Goal: Share content

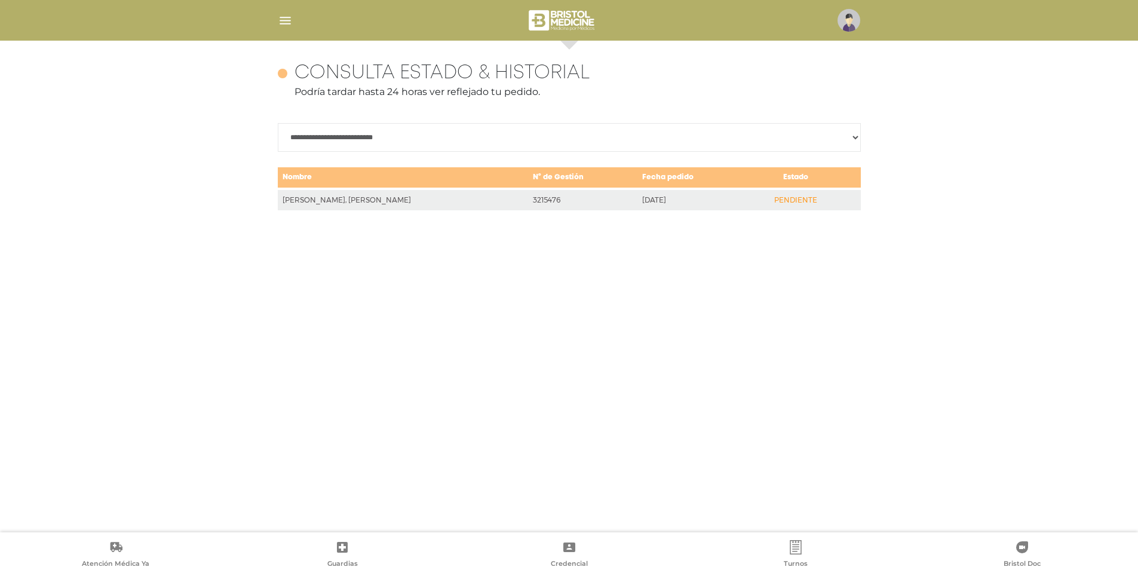
scroll to position [518, 0]
click at [551, 19] on img at bounding box center [562, 20] width 71 height 29
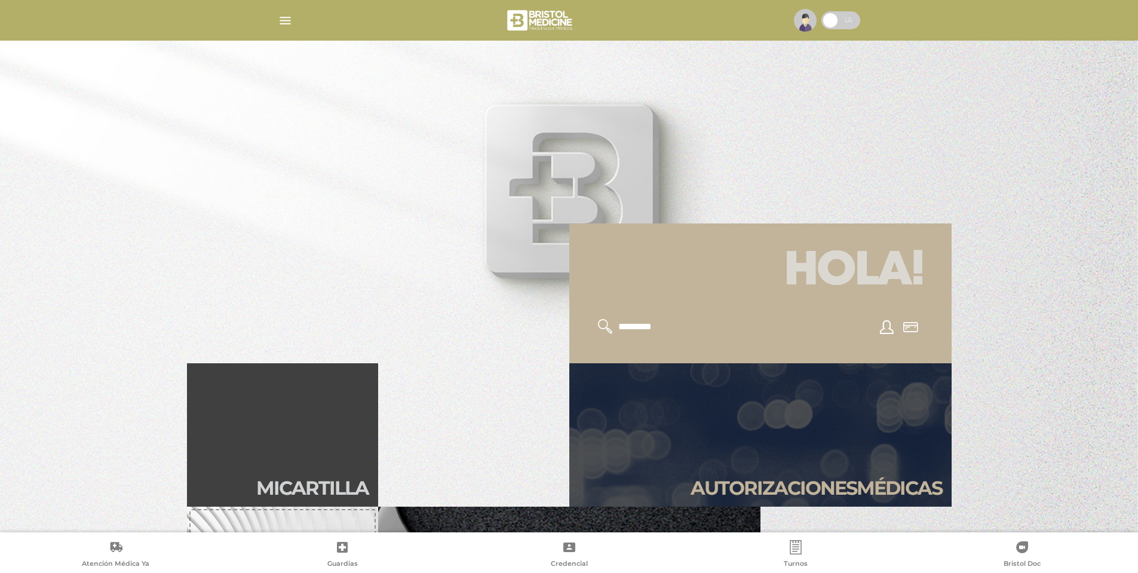
scroll to position [179, 0]
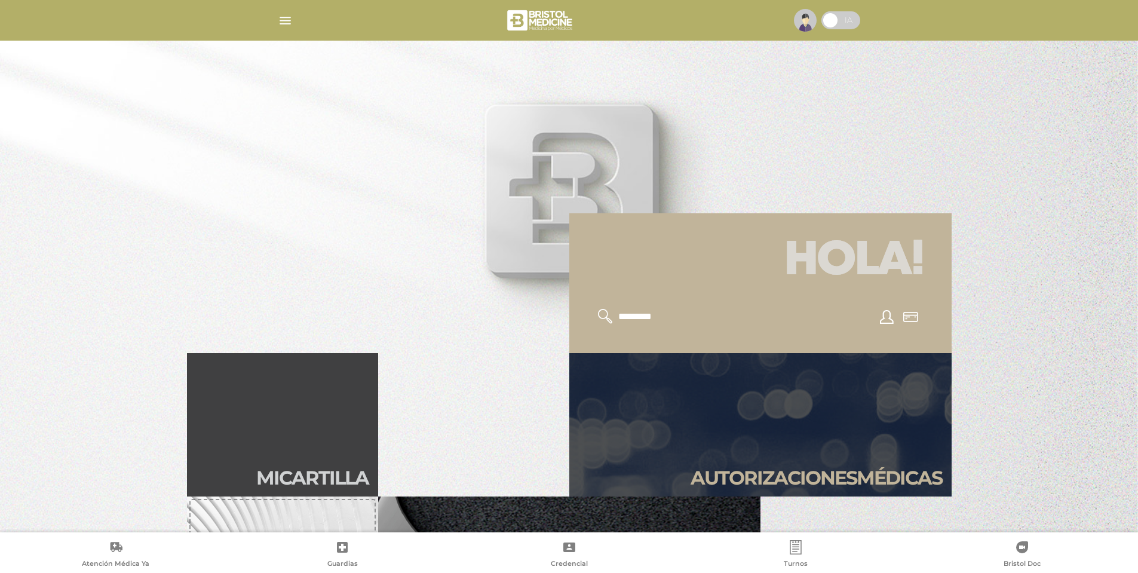
click at [884, 279] on h1 "Hola!" at bounding box center [760, 261] width 354 height 67
click at [906, 315] on icon at bounding box center [910, 317] width 15 height 10
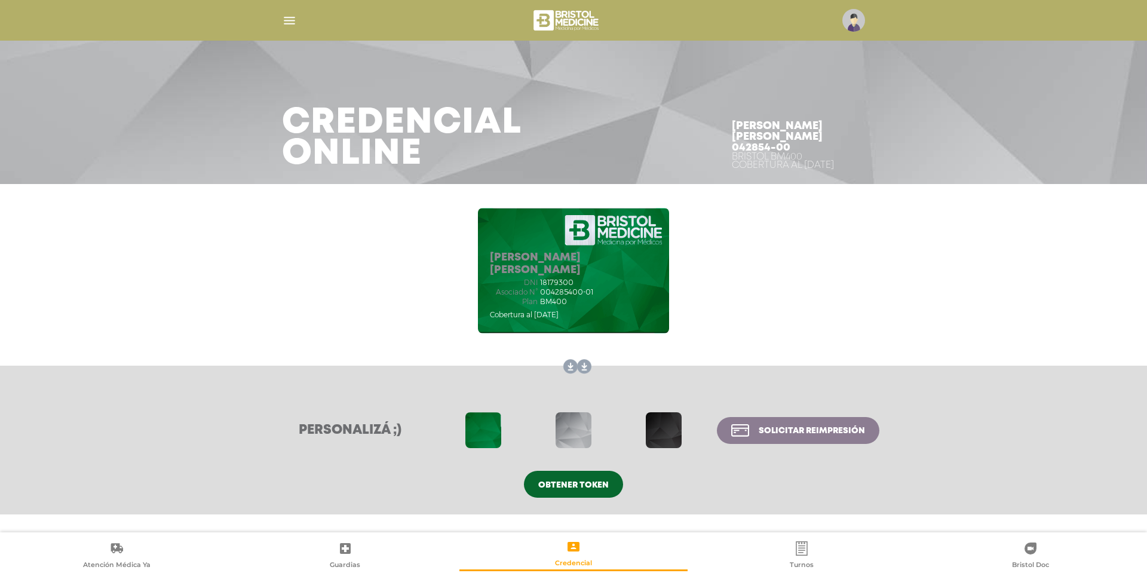
click at [586, 365] on link at bounding box center [581, 366] width 19 height 19
click at [586, 365] on link at bounding box center [595, 366] width 19 height 19
